Goal: Transaction & Acquisition: Purchase product/service

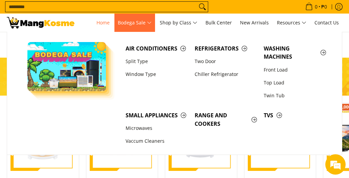
scroll to position [336, 0]
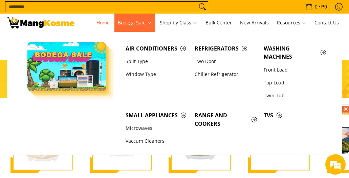
click at [143, 26] on span "Bodega Sale" at bounding box center [135, 23] width 34 height 8
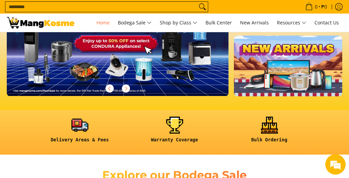
scroll to position [102, 0]
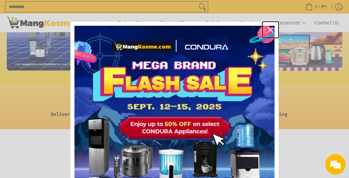
click at [268, 31] on icon "close icon" at bounding box center [270, 29] width 5 height 5
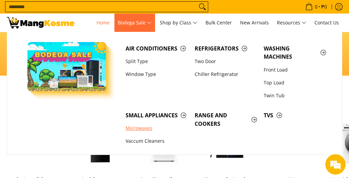
scroll to position [169, 0]
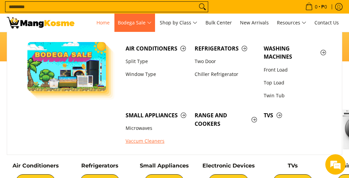
click at [136, 139] on link "Vaccum Cleaners" at bounding box center [156, 140] width 69 height 13
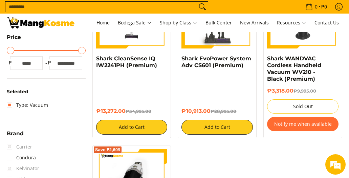
scroll to position [169, 0]
